Goal: Task Accomplishment & Management: Complete application form

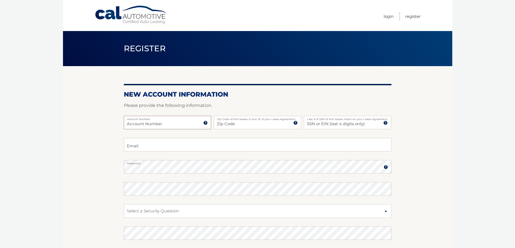
click at [199, 119] on input "Account Number" at bounding box center [167, 123] width 87 height 14
type input "4446026547"
click at [241, 122] on input "Zip Code" at bounding box center [257, 123] width 87 height 14
type input "14301"
type input "cmbruno@roadrunner.com"
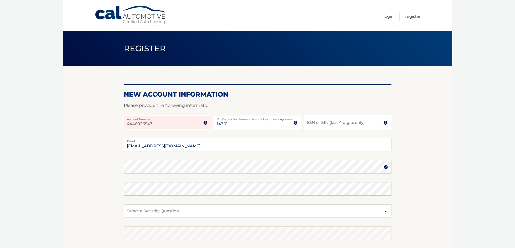
click at [315, 124] on input "SSN or EIN (last 4 digits only)" at bounding box center [347, 123] width 87 height 14
type input "4408"
drag, startPoint x: 217, startPoint y: 145, endPoint x: 94, endPoint y: 156, distance: 123.4
click at [94, 156] on section "New Account Information Please provide the following information. 4446026547 Ac…" at bounding box center [257, 171] width 389 height 211
click at [147, 145] on input "jadangelo@roa" at bounding box center [258, 145] width 268 height 14
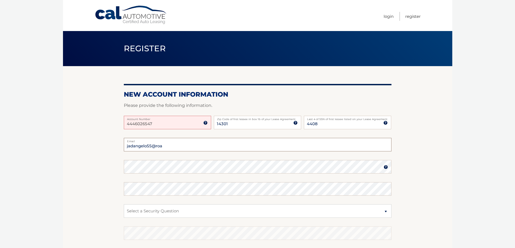
click at [170, 144] on input "jadangelo55@roa" at bounding box center [258, 145] width 268 height 14
type input "jadangelo55@roadrunner.com"
click at [189, 211] on select "Select a Security Question What was the name of your elementary school? What is…" at bounding box center [258, 212] width 268 height 14
select select "1"
click at [124, 205] on select "Select a Security Question What was the name of your elementary school? What is…" at bounding box center [258, 212] width 268 height 14
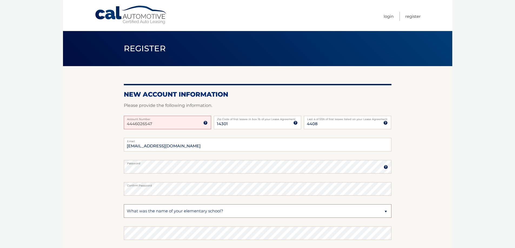
click at [231, 210] on select "Select a Security Question What was the name of your elementary school? What is…" at bounding box center [258, 212] width 268 height 14
click at [168, 212] on select "Select a Security Question What was the name of your elementary school? What is…" at bounding box center [258, 212] width 268 height 14
click at [130, 210] on select "Select a Security Question What was the name of your elementary school? What is…" at bounding box center [258, 212] width 268 height 14
click at [247, 212] on select "Select a Security Question What was the name of your elementary school? What is…" at bounding box center [258, 212] width 268 height 14
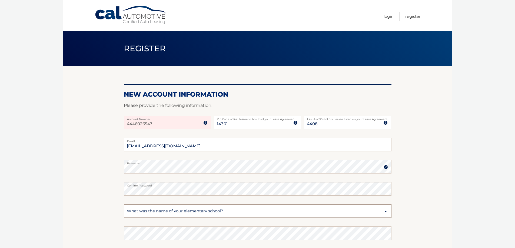
click at [247, 212] on select "Select a Security Question What was the name of your elementary school? What is…" at bounding box center [258, 212] width 268 height 14
click at [124, 205] on select "Select a Security Question What was the name of your elementary school? What is…" at bounding box center [258, 212] width 268 height 14
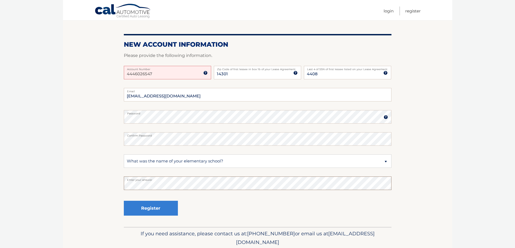
scroll to position [70, 0]
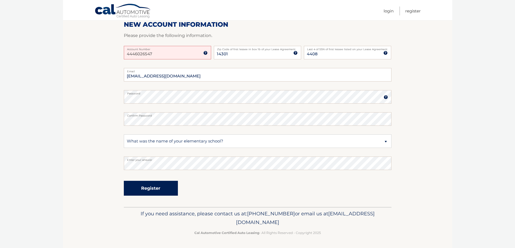
click at [154, 191] on button "Register" at bounding box center [151, 188] width 54 height 15
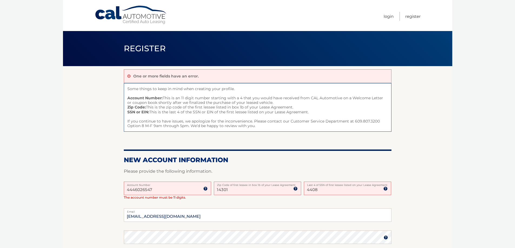
click at [135, 189] on input "4446026547" at bounding box center [167, 189] width 87 height 14
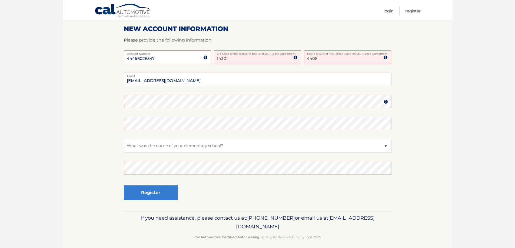
scroll to position [136, 0]
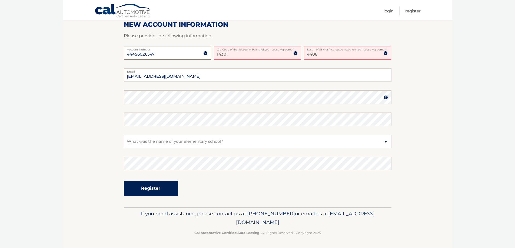
type input "44456026547"
click at [138, 186] on button "Register" at bounding box center [151, 188] width 54 height 15
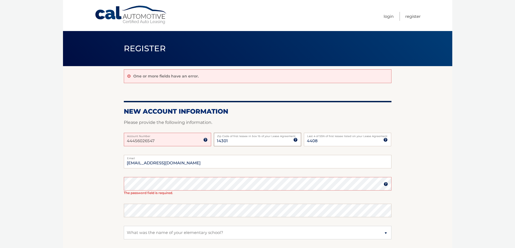
click at [237, 143] on input "14301" at bounding box center [257, 140] width 87 height 14
drag, startPoint x: 232, startPoint y: 141, endPoint x: 207, endPoint y: 144, distance: 24.7
click at [207, 144] on div "44456026547 Account Number 11 digit account number provided on your coupon book…" at bounding box center [258, 144] width 268 height 22
type input "14301"
click at [325, 141] on input "4408" at bounding box center [347, 140] width 87 height 14
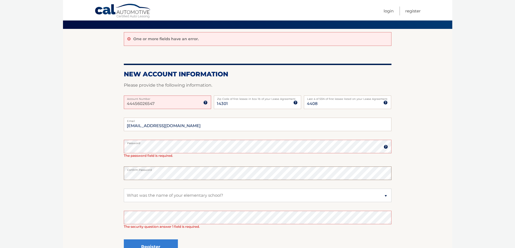
scroll to position [54, 0]
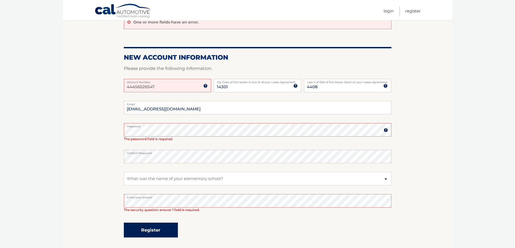
click at [145, 228] on button "Register" at bounding box center [151, 230] width 54 height 15
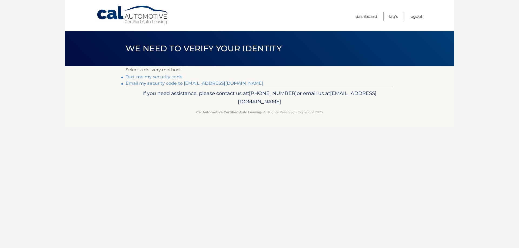
click at [156, 77] on link "Text me my security code" at bounding box center [154, 76] width 57 height 5
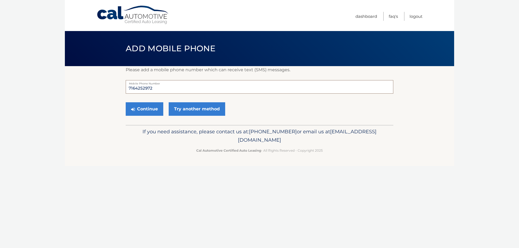
click at [155, 88] on input "7164252972" at bounding box center [260, 87] width 268 height 14
type input "7168708583"
click at [151, 109] on button "Continue" at bounding box center [145, 109] width 38 height 14
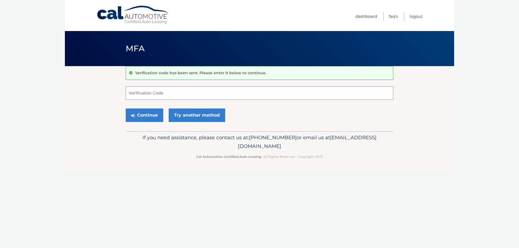
click at [166, 92] on input "Verification Code" at bounding box center [260, 93] width 268 height 14
type input "19403083004"
click at [140, 113] on button "Continue" at bounding box center [145, 116] width 38 height 14
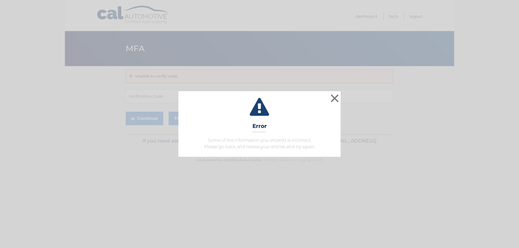
click at [183, 72] on div "× Error Some of the information you entered is incorrect. Please go back and re…" at bounding box center [259, 124] width 519 height 248
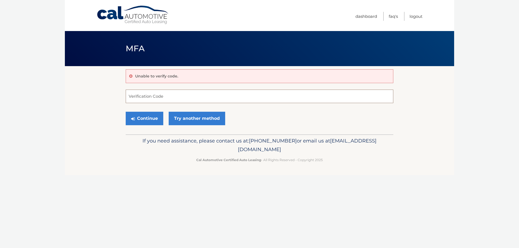
click at [193, 94] on input "Verification Code" at bounding box center [260, 97] width 268 height 14
type input "887618"
click at [156, 118] on button "Continue" at bounding box center [145, 119] width 38 height 14
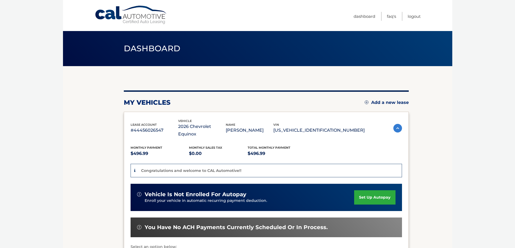
click at [363, 191] on link "set up autopay" at bounding box center [374, 198] width 41 height 14
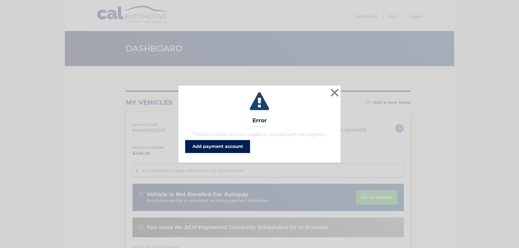
click at [230, 147] on link "Add payment account" at bounding box center [217, 146] width 65 height 13
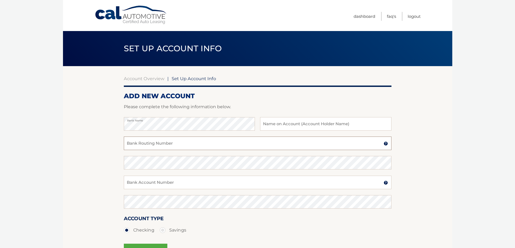
click at [188, 145] on input "Bank Routing Number" at bounding box center [258, 144] width 268 height 14
type input "021000322"
click at [194, 183] on input "Bank Account Number" at bounding box center [258, 183] width 268 height 14
type input "9401540025"
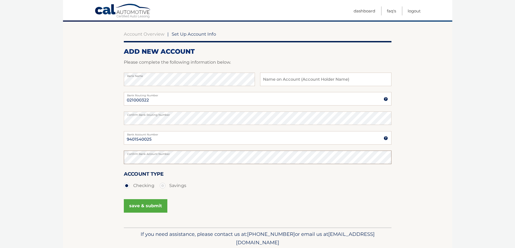
scroll to position [54, 0]
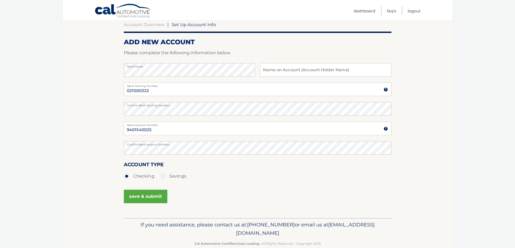
click at [144, 200] on button "save & submit" at bounding box center [146, 197] width 44 height 14
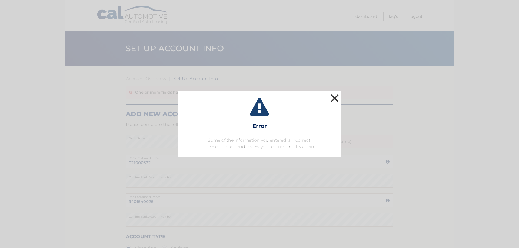
click at [336, 96] on button "×" at bounding box center [334, 98] width 11 height 11
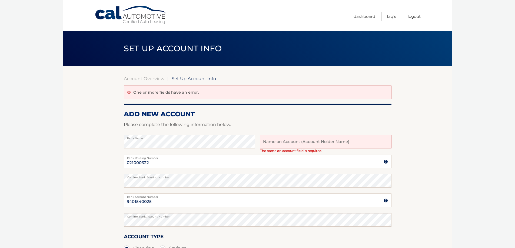
click at [276, 142] on input "text" at bounding box center [325, 142] width 131 height 14
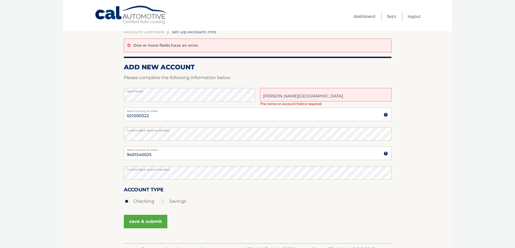
scroll to position [54, 0]
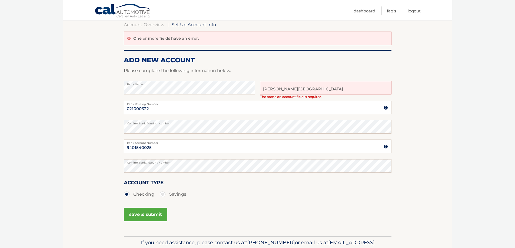
type input "[PERSON_NAME][GEOGRAPHIC_DATA]"
click at [135, 212] on button "save & submit" at bounding box center [146, 215] width 44 height 14
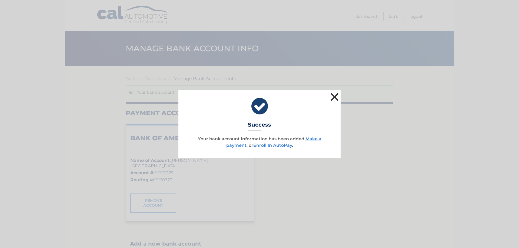
click at [334, 93] on button "×" at bounding box center [334, 97] width 11 height 11
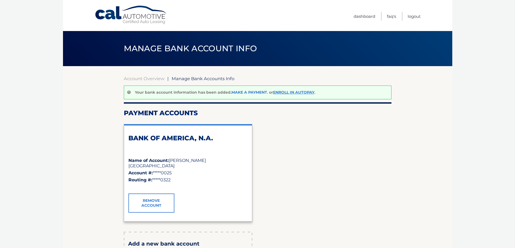
click at [249, 93] on link "Make a payment" at bounding box center [249, 92] width 36 height 5
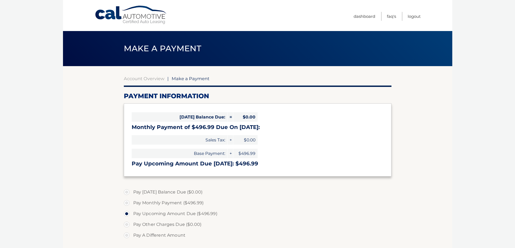
select select "YjQ4YjE5OTctMzhhYy00ZWQ3LWJlY2UtNTQzMzRjZjAzYTFl"
click at [362, 14] on link "Dashboard" at bounding box center [365, 16] width 22 height 9
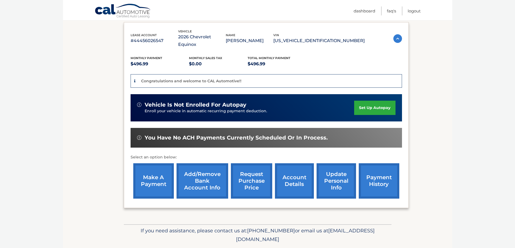
scroll to position [99, 0]
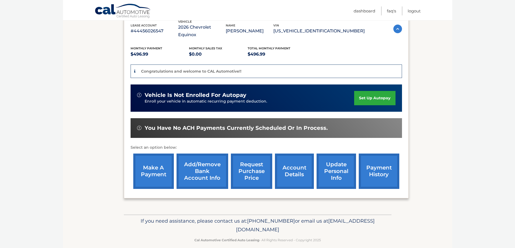
click at [295, 167] on link "account details" at bounding box center [294, 171] width 39 height 35
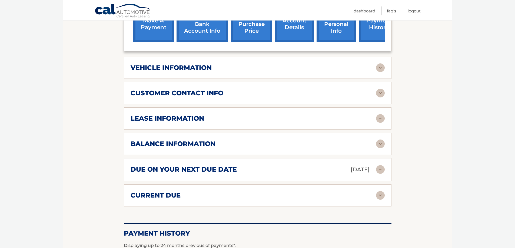
scroll to position [243, 0]
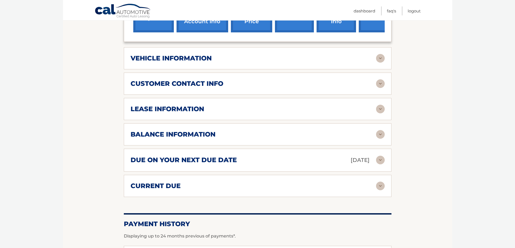
click at [379, 156] on img at bounding box center [380, 160] width 9 height 9
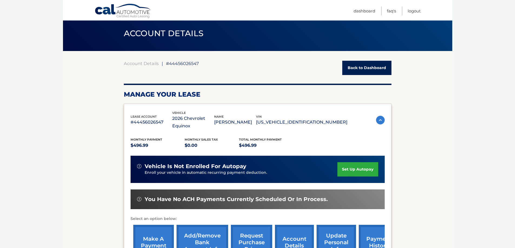
scroll to position [0, 0]
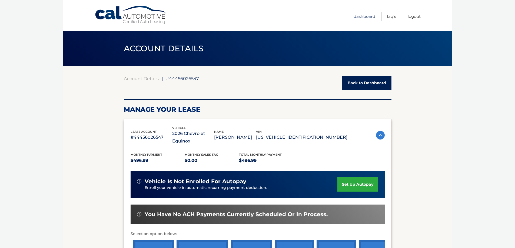
click at [358, 16] on link "Dashboard" at bounding box center [365, 16] width 22 height 9
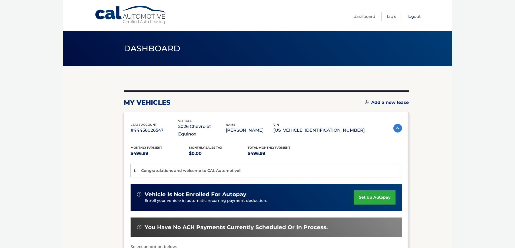
click at [410, 17] on link "Logout" at bounding box center [414, 16] width 13 height 9
